Goal: Obtain resource: Obtain resource

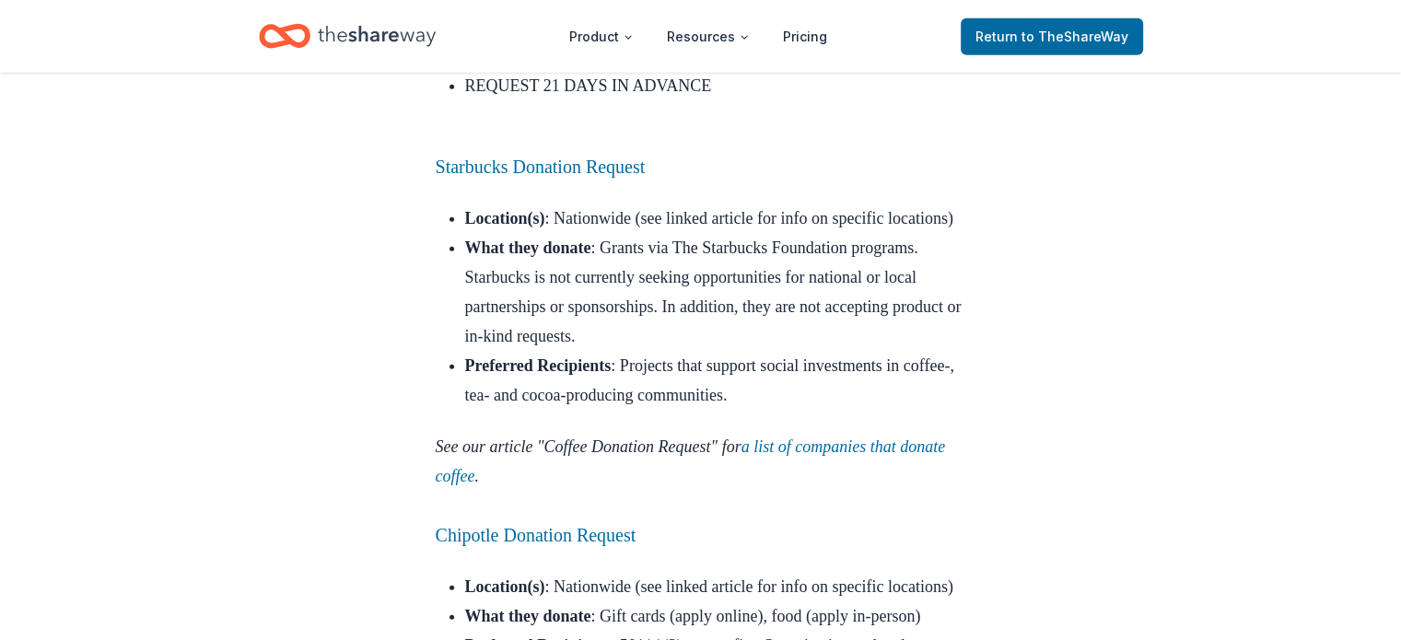
scroll to position [4493, 0]
click at [861, 440] on link "a list of companies that donate coffee" at bounding box center [691, 464] width 510 height 48
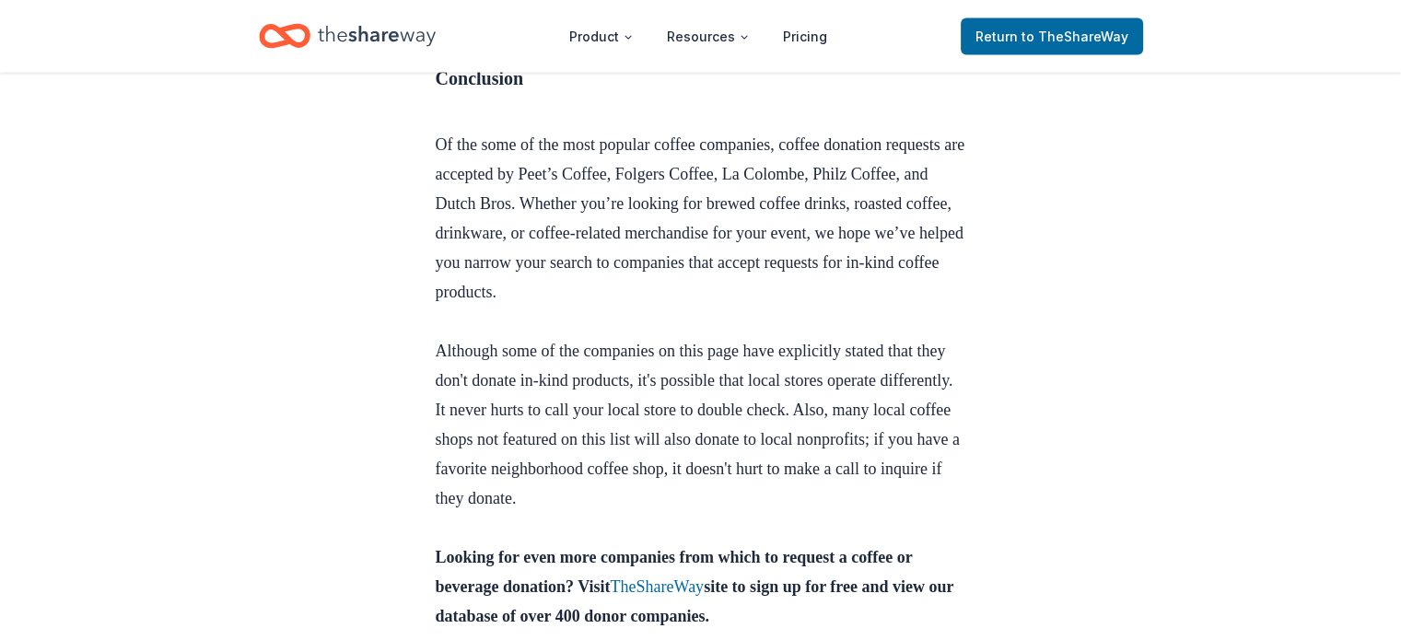
scroll to position [4343, 0]
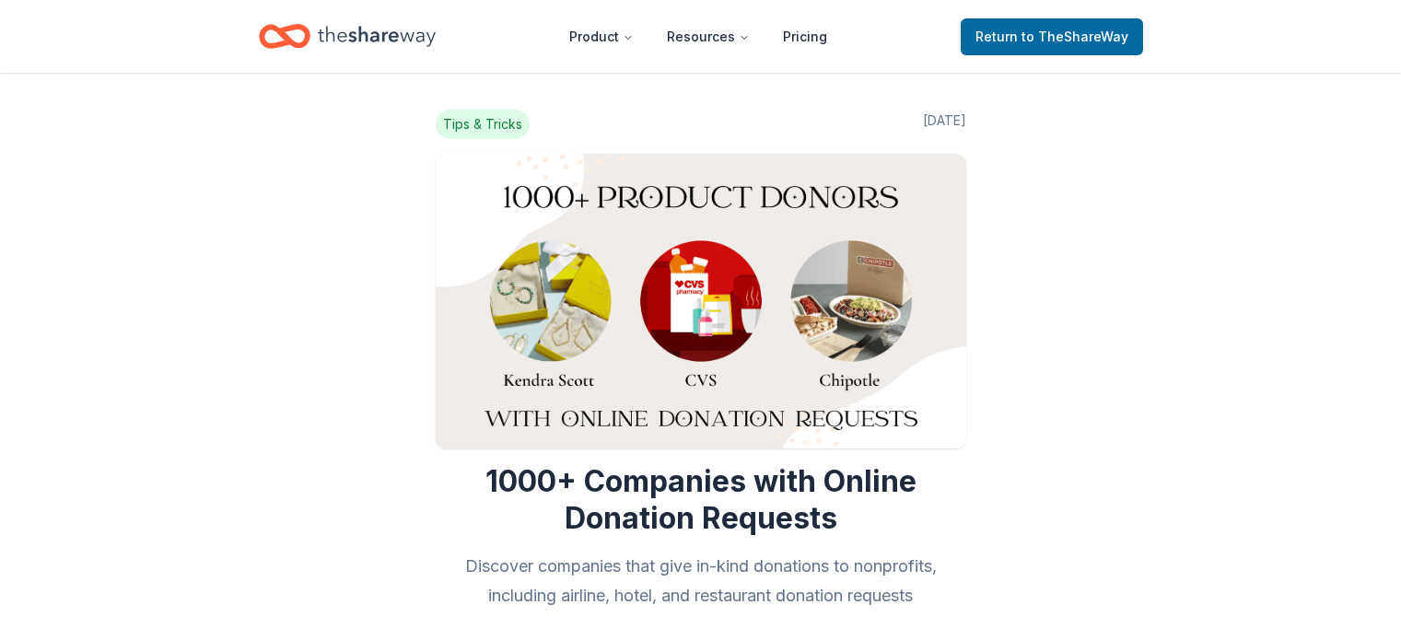
scroll to position [4493, 0]
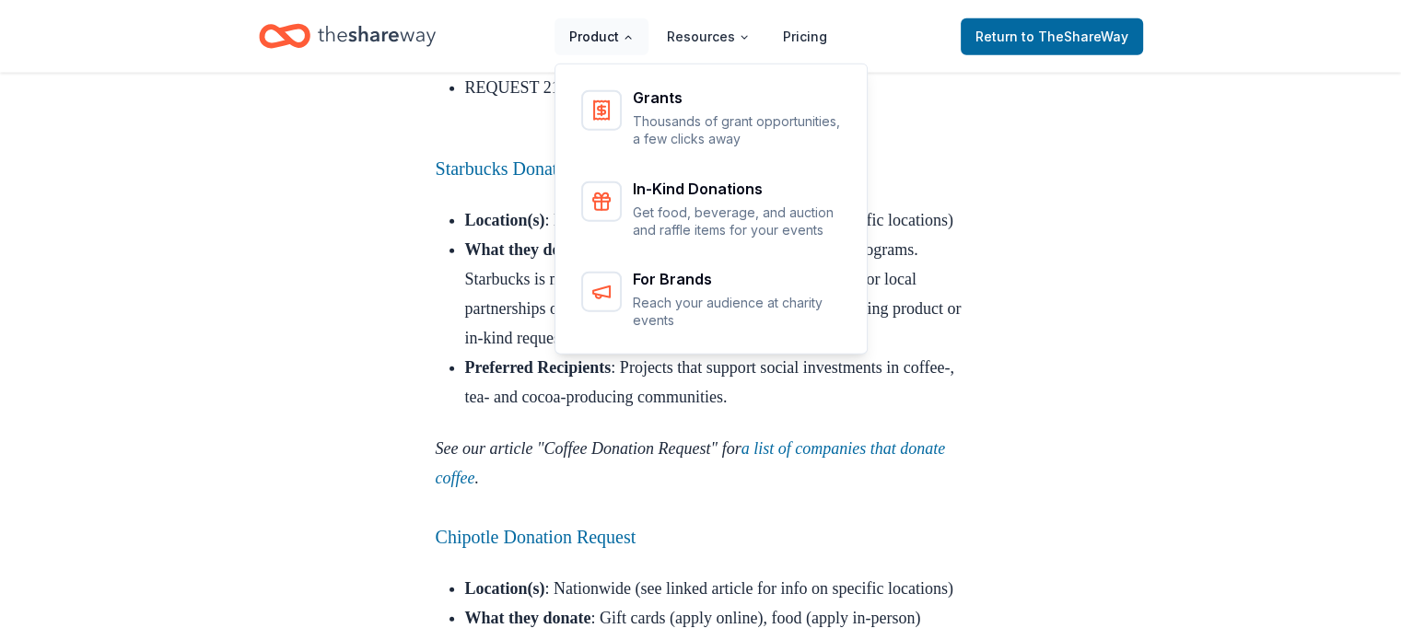
click at [623, 36] on button "Product" at bounding box center [602, 36] width 94 height 37
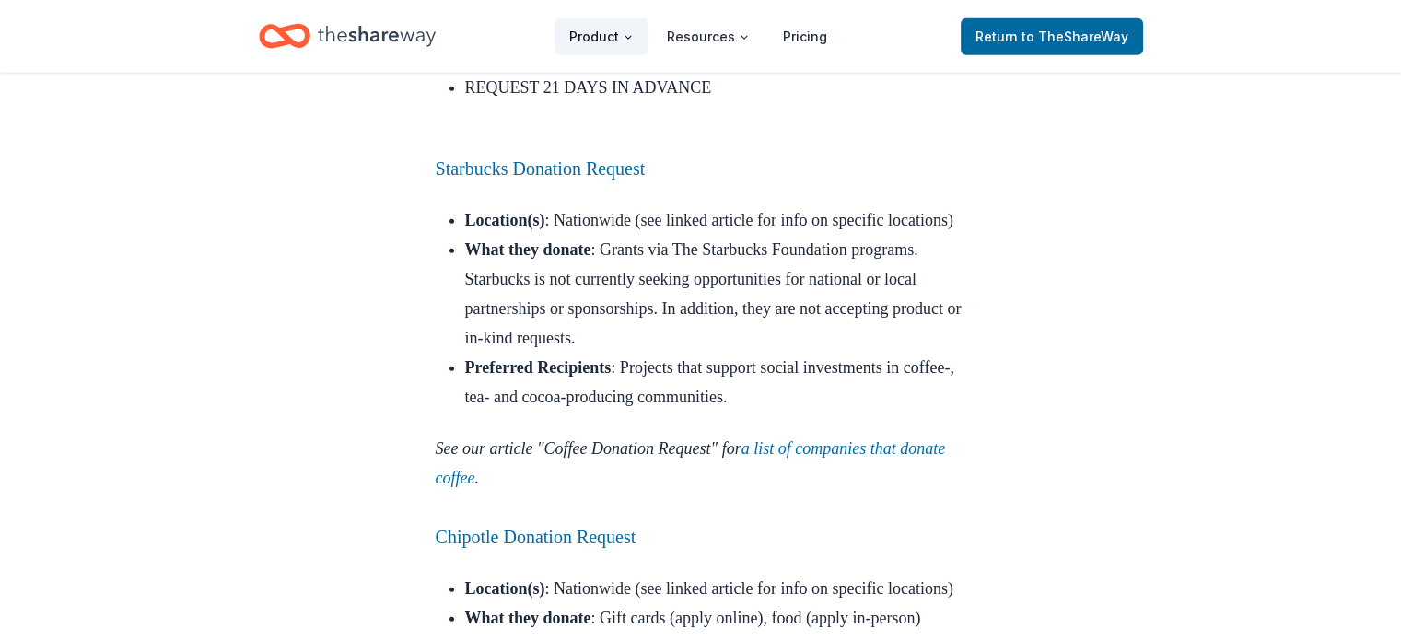
click at [623, 36] on button "Product" at bounding box center [602, 36] width 94 height 37
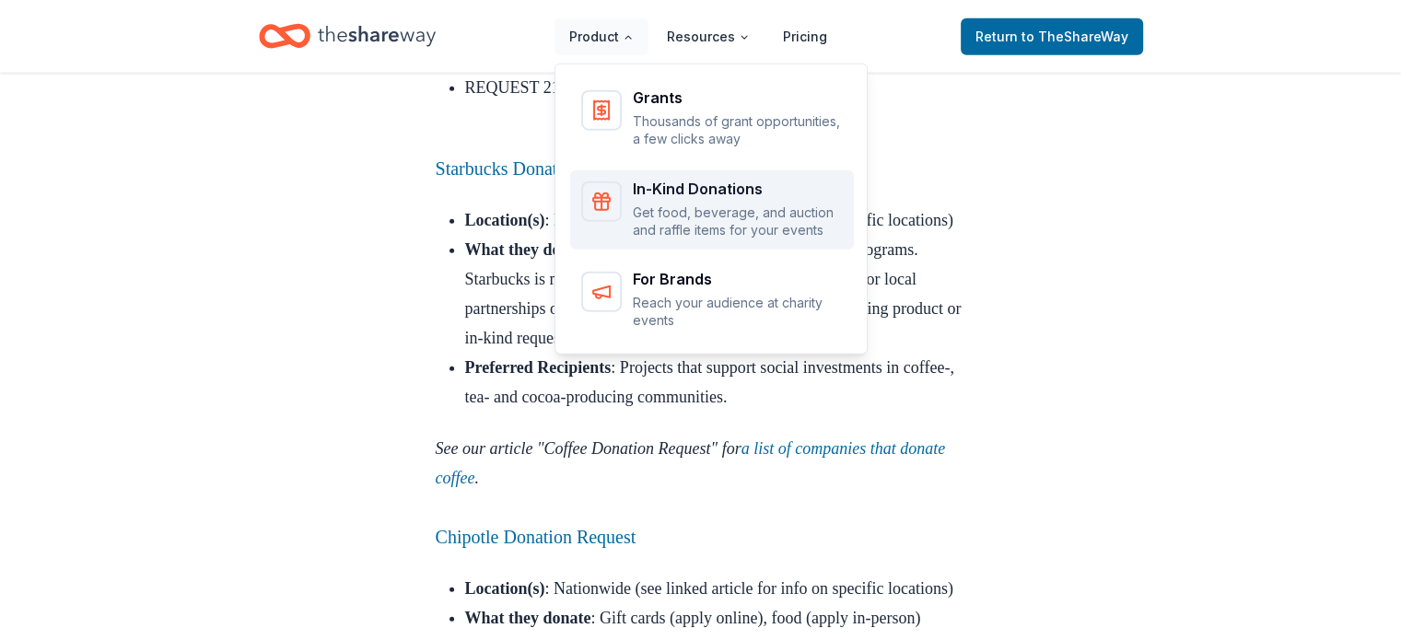
click at [711, 217] on p "Get food, beverage, and auction and raffle items for your events" at bounding box center [738, 222] width 210 height 36
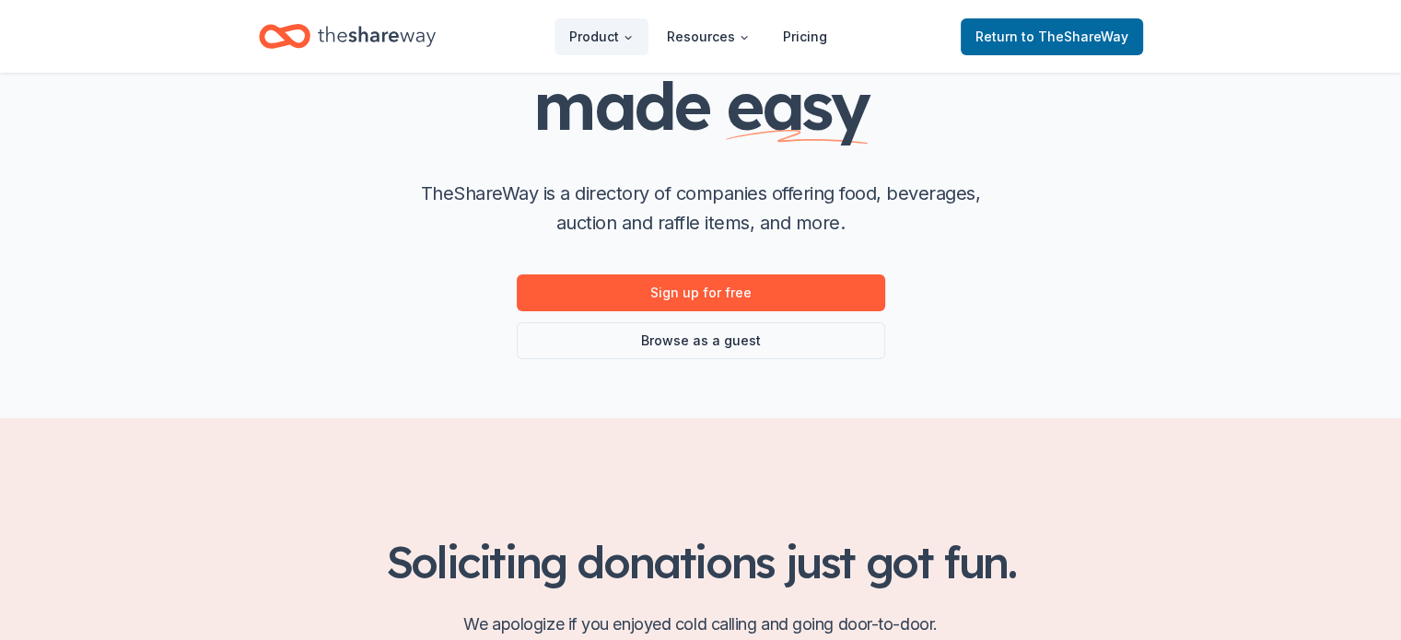
scroll to position [195, 0]
click at [774, 333] on link "Browse as a guest" at bounding box center [701, 340] width 369 height 37
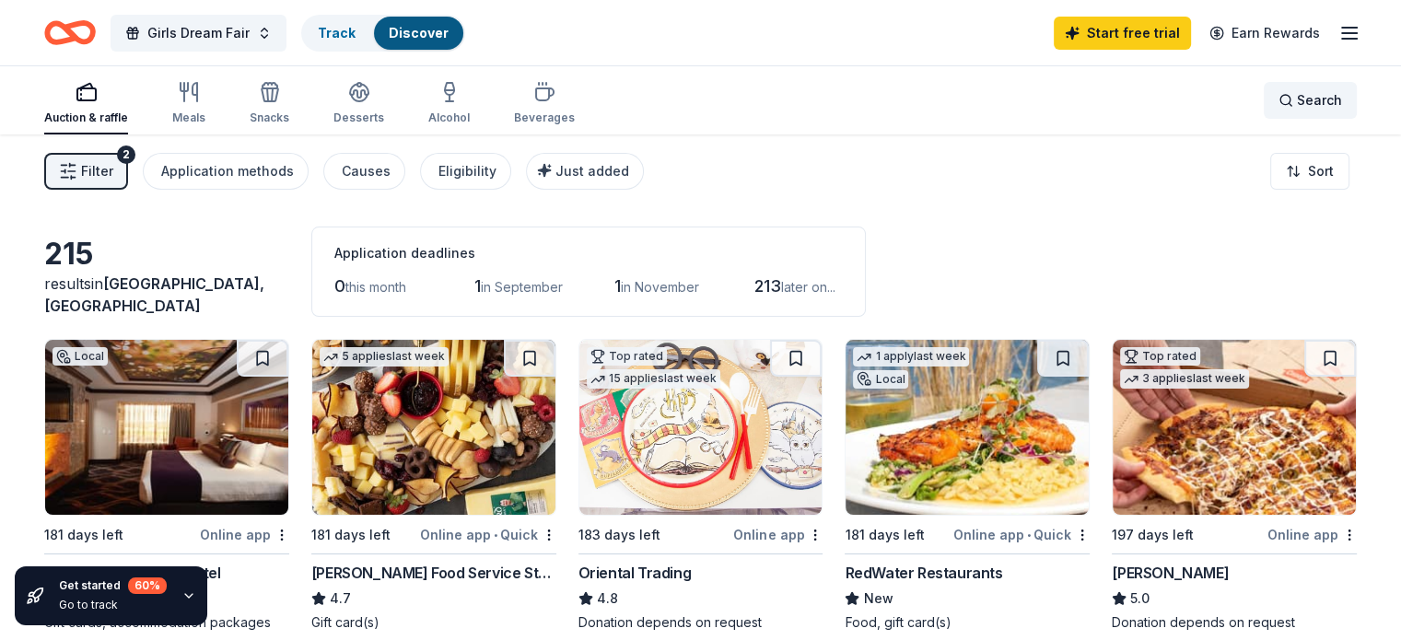
click at [1297, 110] on span "Search" at bounding box center [1319, 100] width 45 height 22
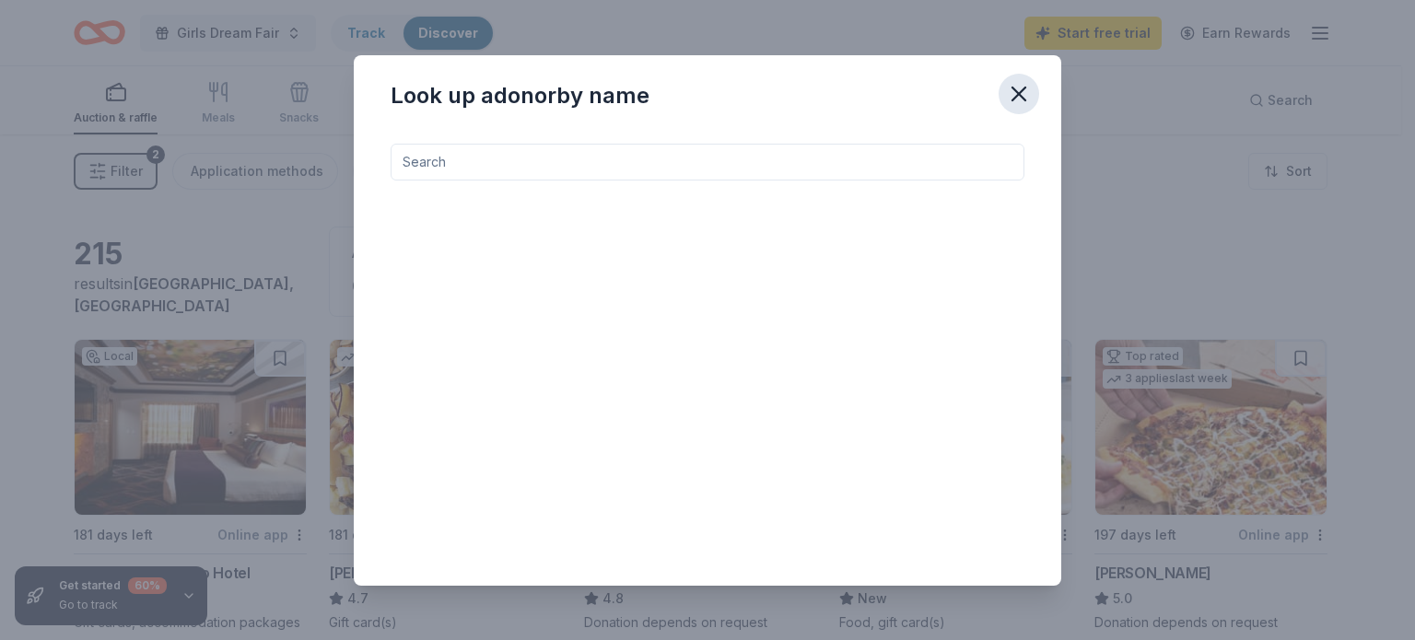
click at [1021, 95] on icon "button" at bounding box center [1019, 94] width 13 height 13
